Goal: Find specific page/section: Find specific page/section

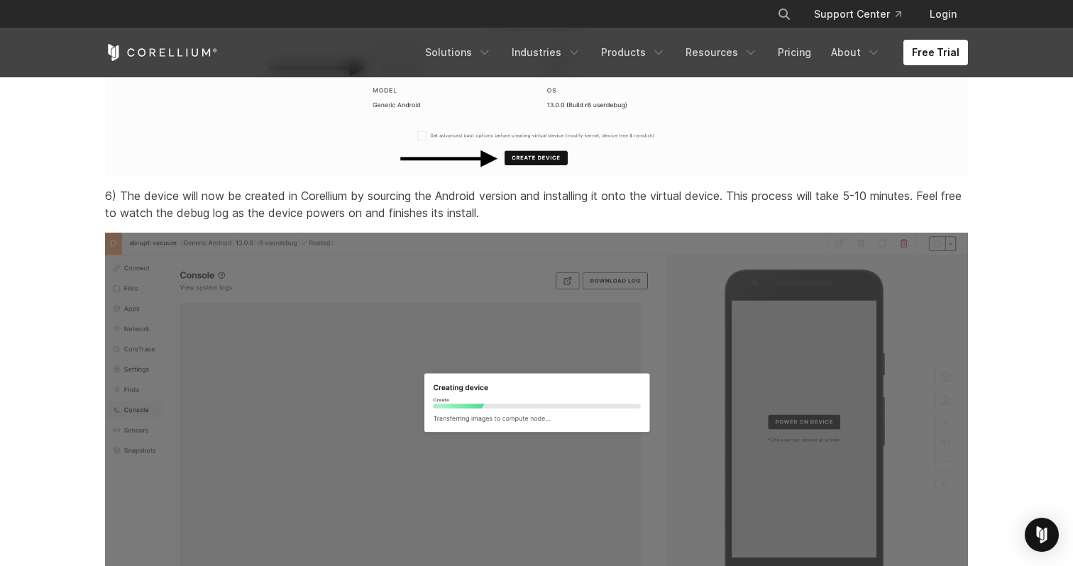
scroll to position [3294, 0]
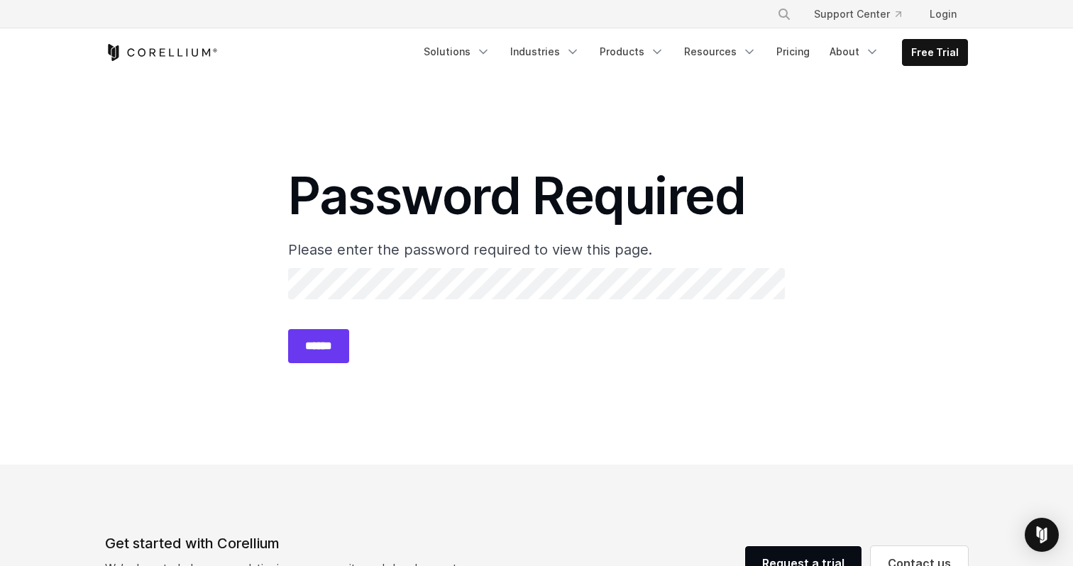
click at [246, 280] on section "Password Required Please enter the password required to view this page. Passwor…" at bounding box center [536, 271] width 1073 height 388
click at [288, 329] on input "******" at bounding box center [318, 346] width 61 height 34
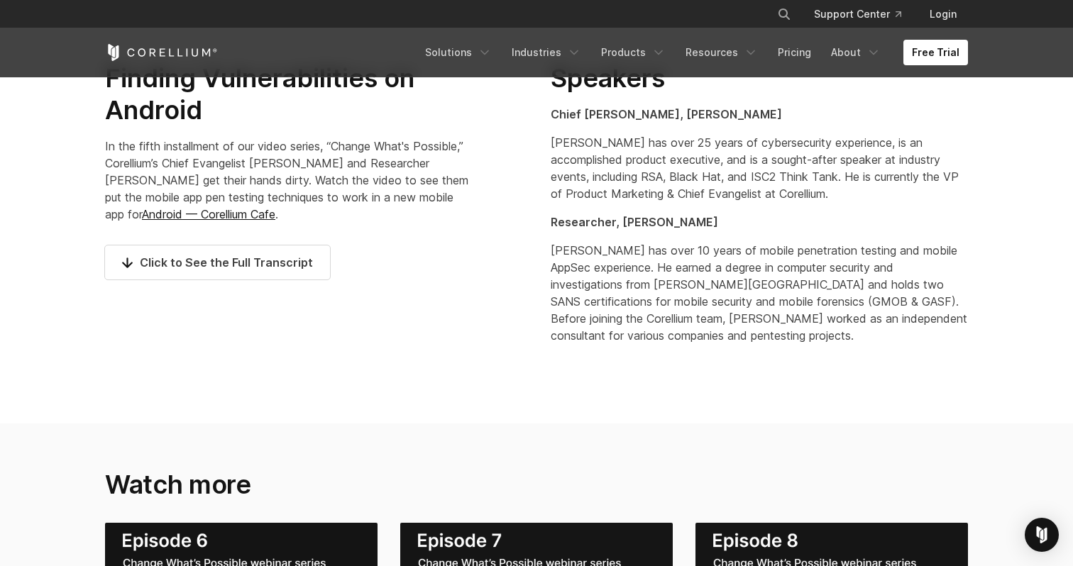
scroll to position [791, 0]
